Goal: Obtain resource: Obtain resource

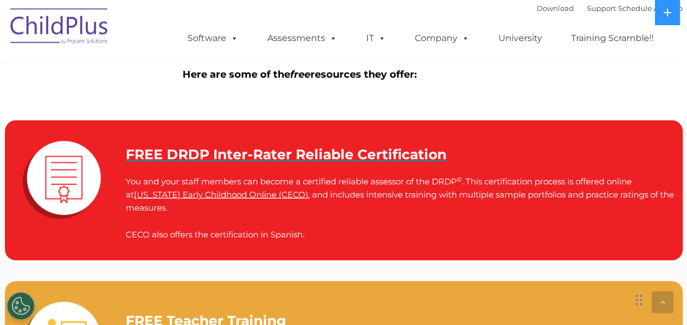
scroll to position [1469, 0]
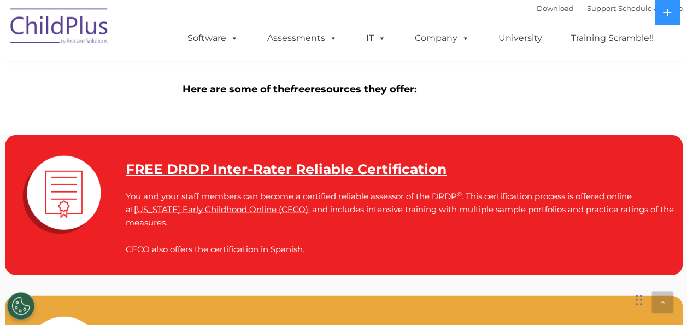
click at [317, 165] on strong "FREE DRDP Inter-Rater Reliable Certification" at bounding box center [286, 169] width 321 height 16
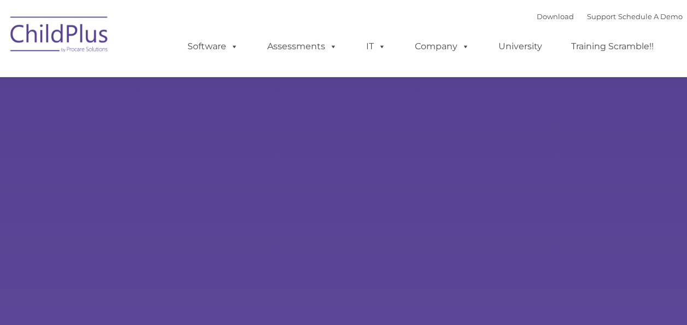
type input ""
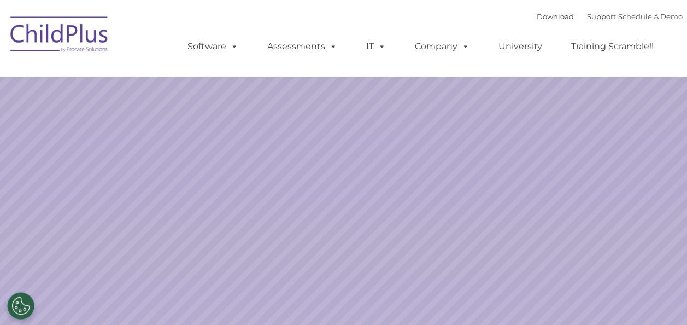
select select "MEDIUM"
